Goal: Transaction & Acquisition: Purchase product/service

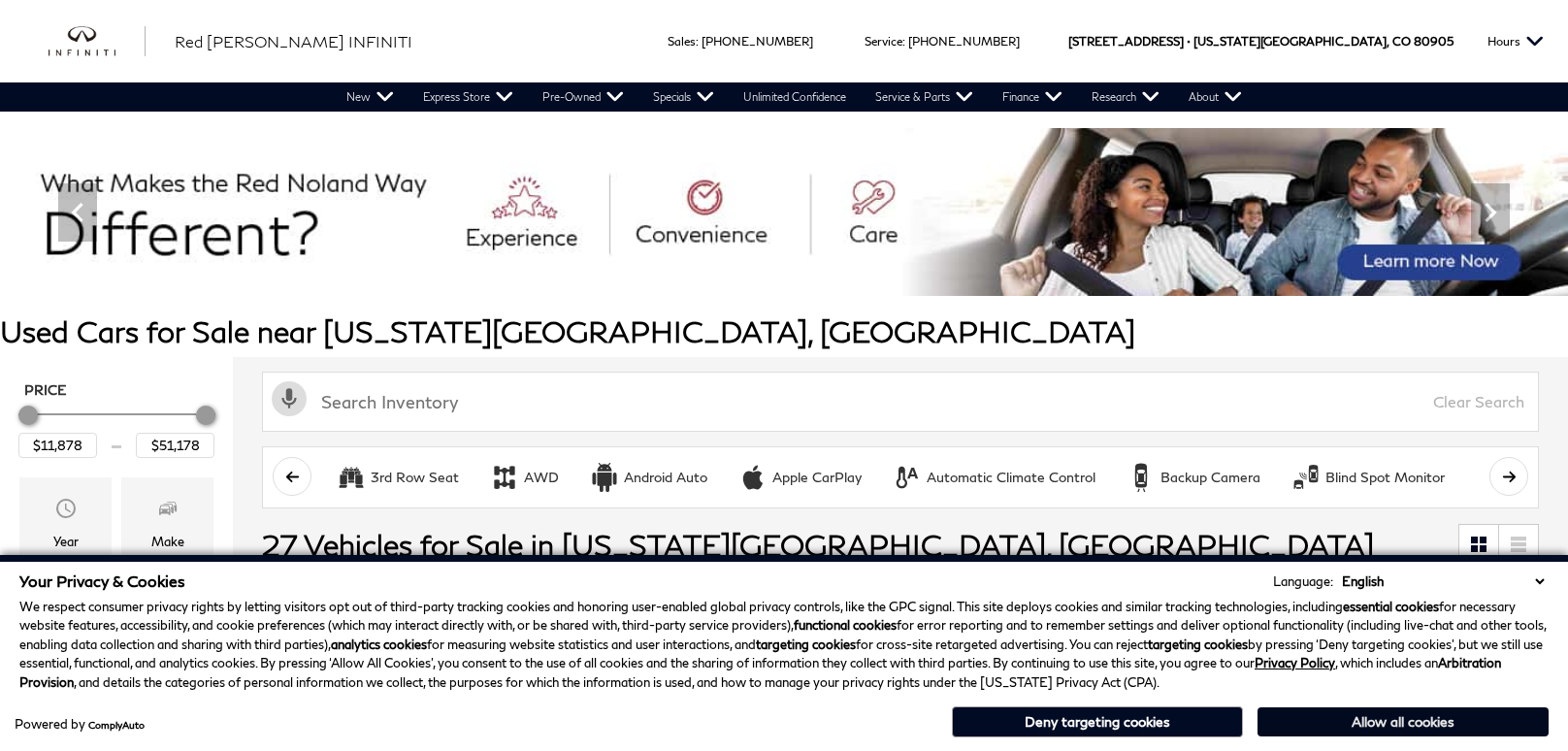
click at [1394, 730] on button "Allow all cookies" at bounding box center [1402, 723] width 291 height 29
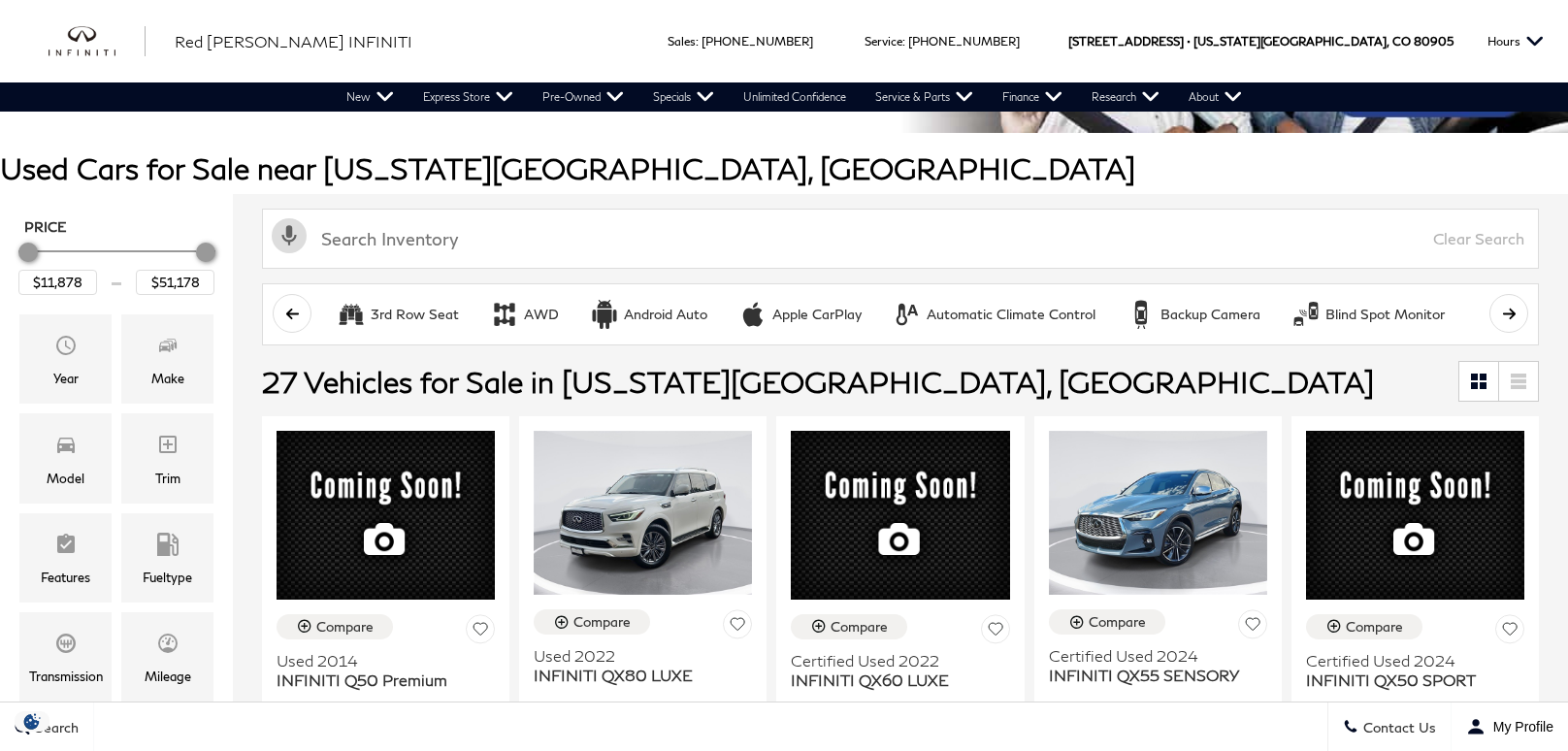
scroll to position [174, 0]
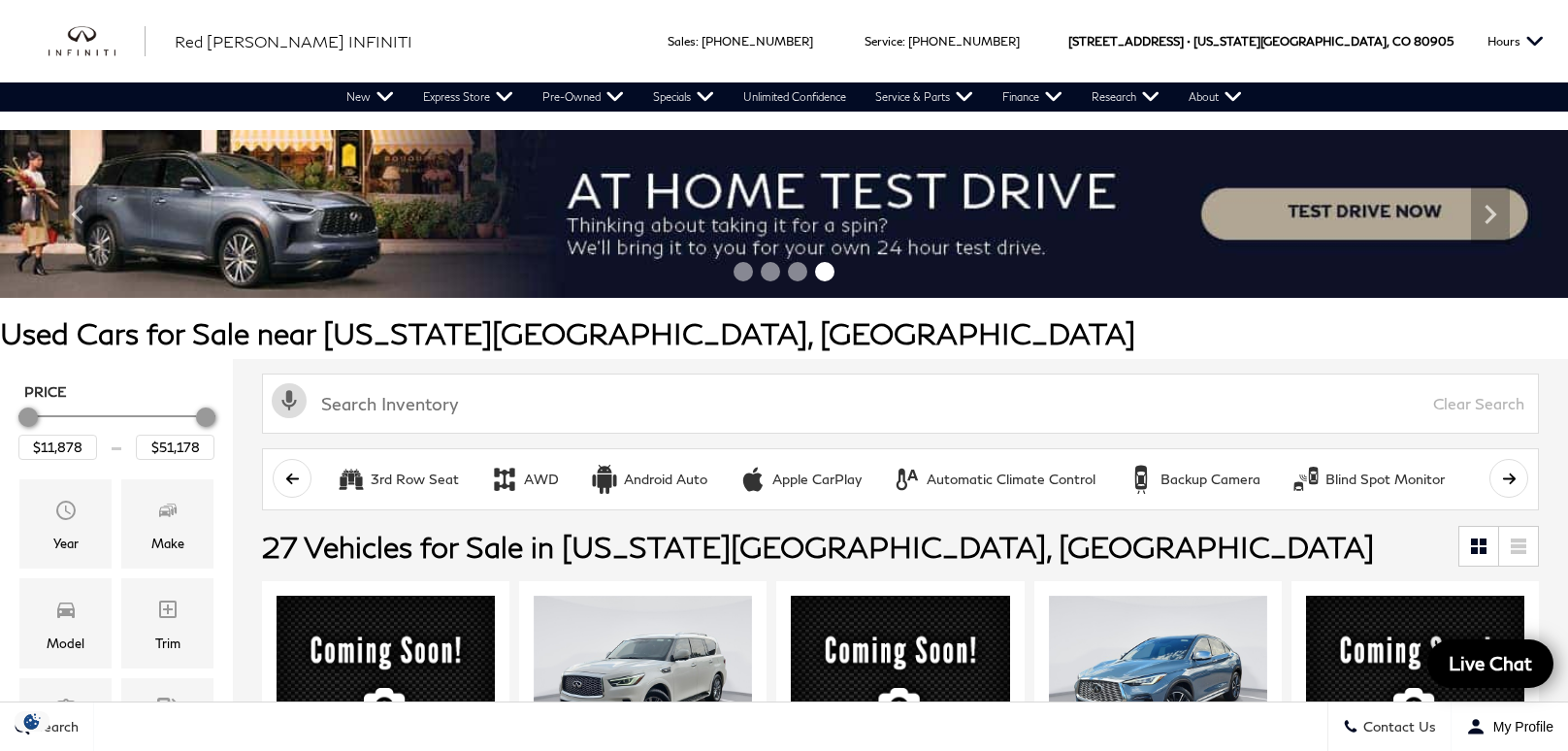
scroll to position [174, 0]
